Goal: Task Accomplishment & Management: Manage account settings

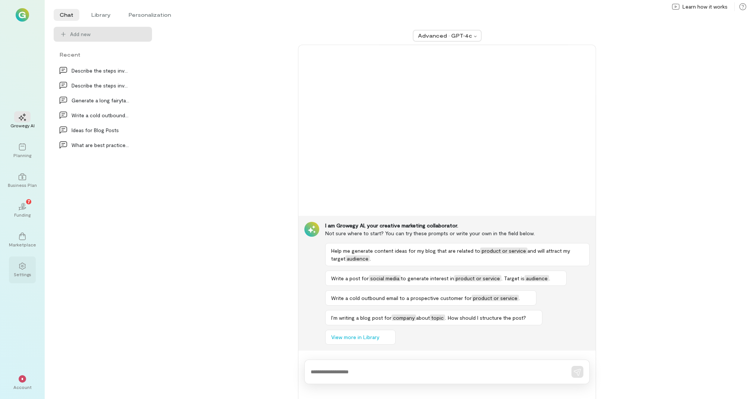
click at [26, 269] on div at bounding box center [22, 265] width 16 height 11
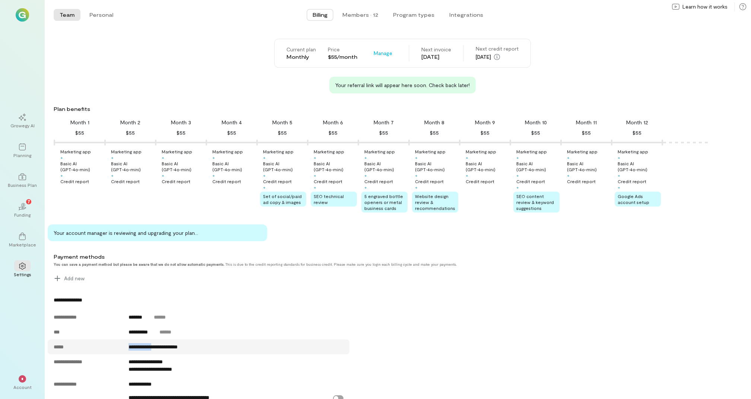
drag, startPoint x: 126, startPoint y: 346, endPoint x: 157, endPoint y: 348, distance: 30.9
click at [157, 348] on div "**********" at bounding box center [236, 347] width 224 height 15
copy span "**********"
